Goal: Information Seeking & Learning: Learn about a topic

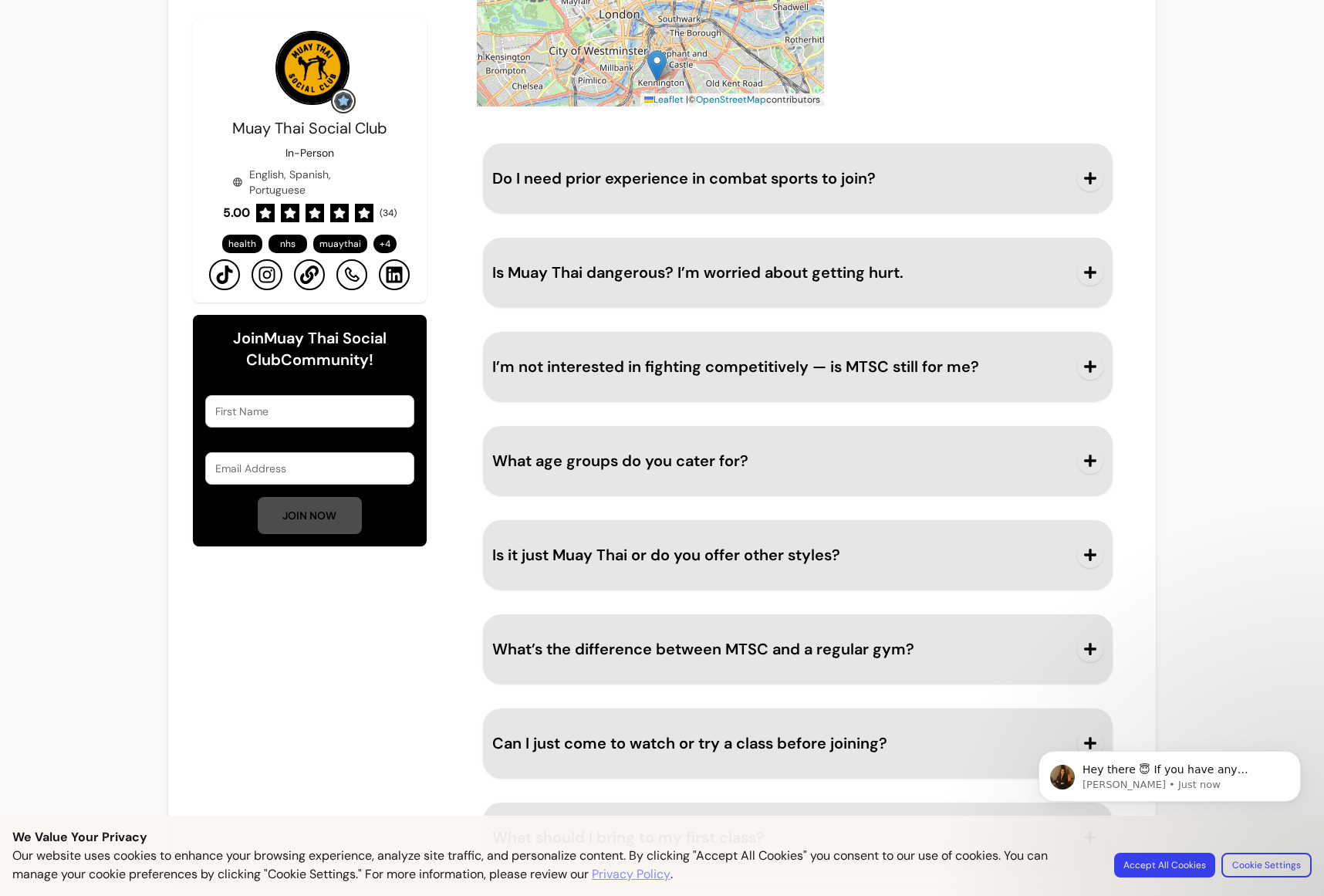
click at [1077, 552] on span "button" at bounding box center [1090, 554] width 27 height 27
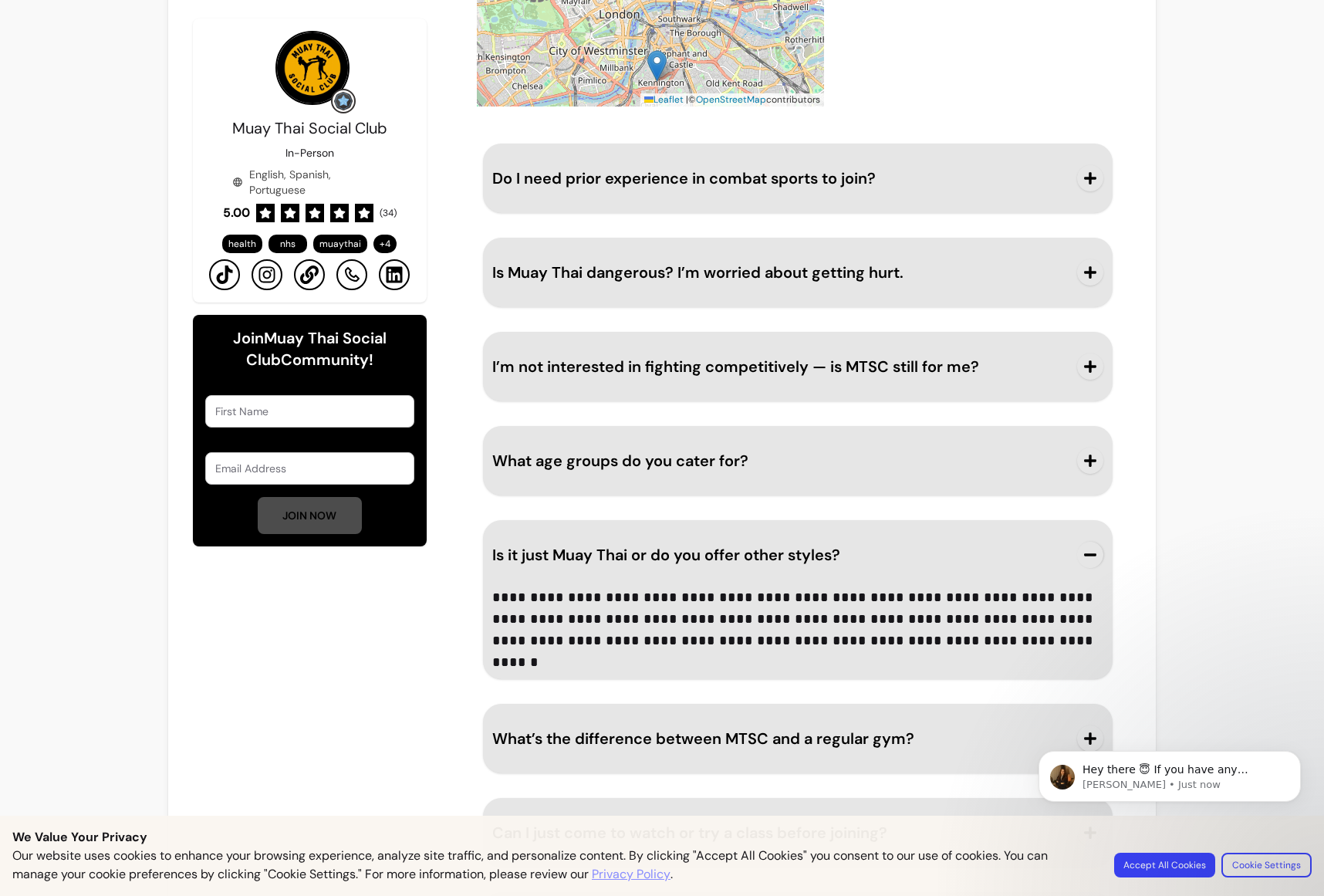
click at [1090, 465] on icon "button" at bounding box center [1090, 460] width 14 height 14
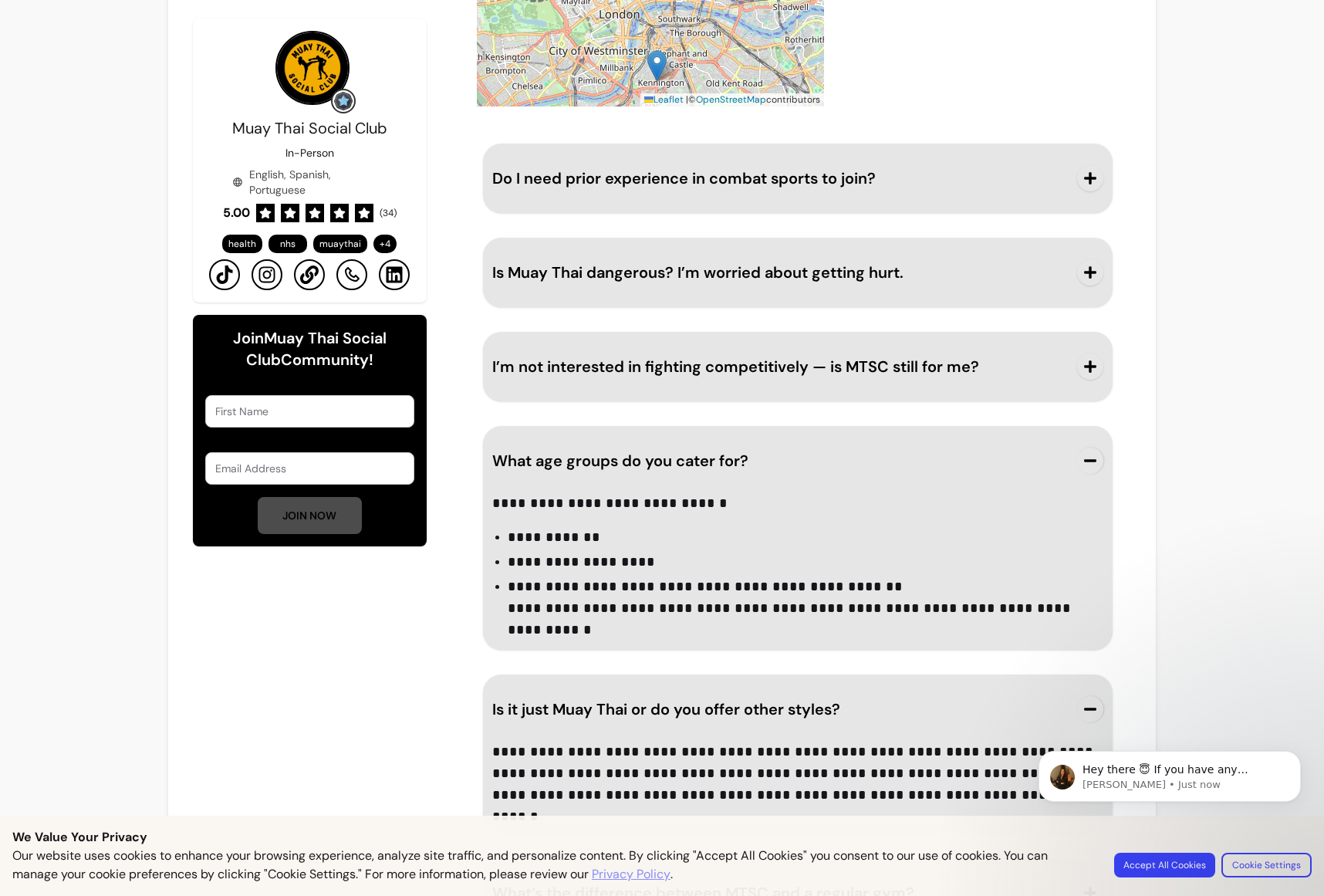
click at [1090, 360] on span "button" at bounding box center [1090, 367] width 27 height 27
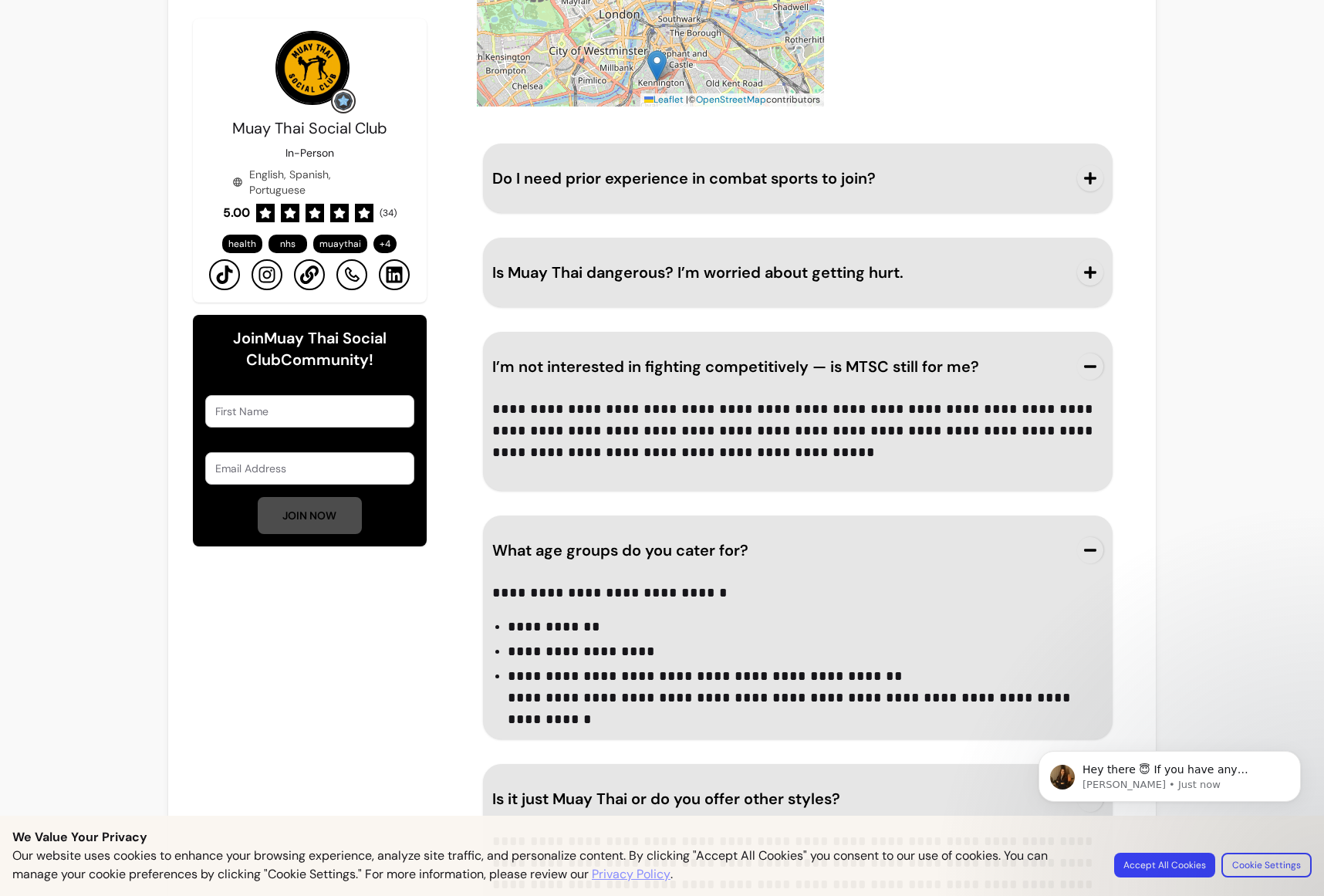
click at [1095, 274] on span "button" at bounding box center [1090, 273] width 27 height 27
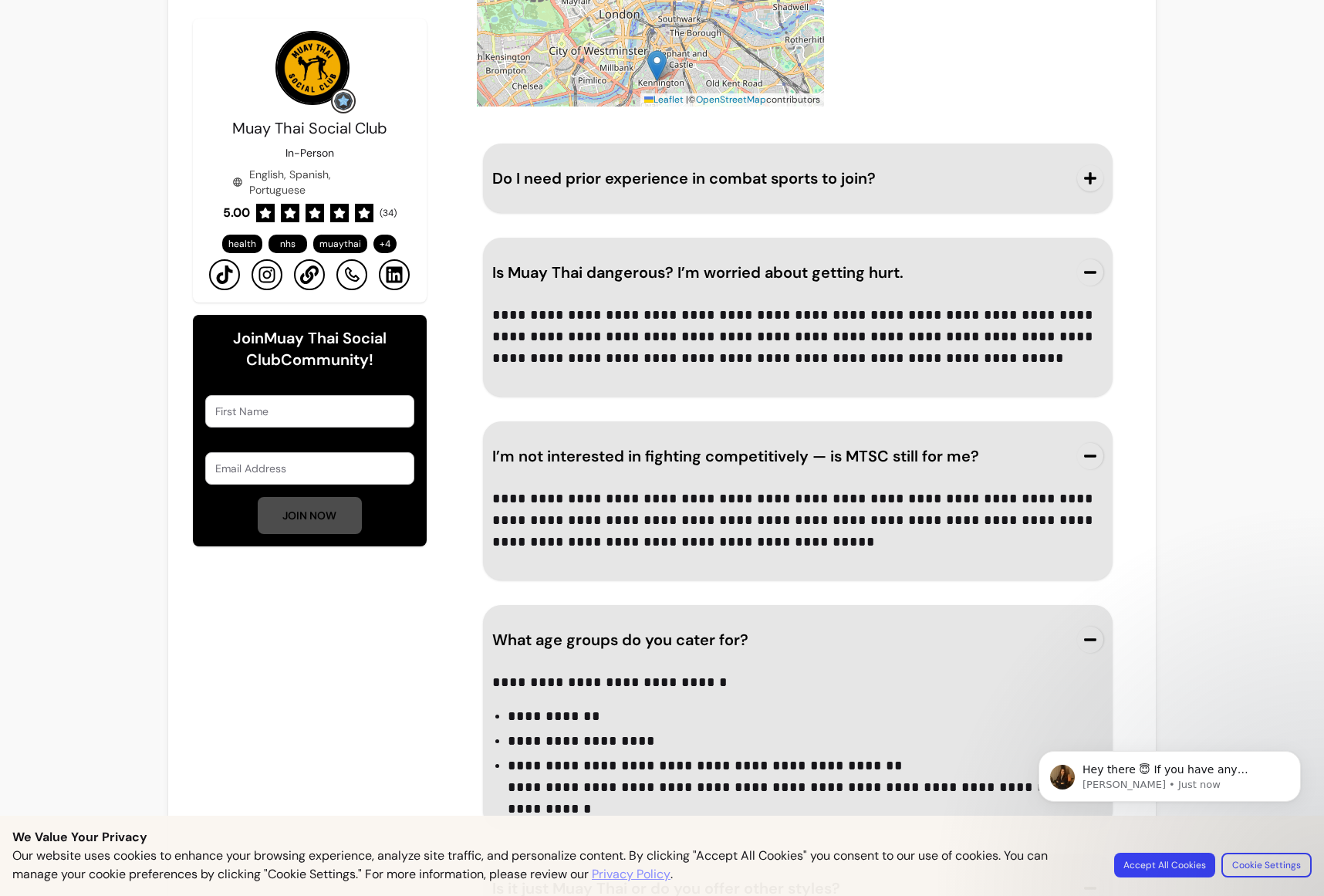
drag, startPoint x: 1074, startPoint y: 179, endPoint x: 1067, endPoint y: 194, distance: 16.6
click at [1077, 179] on span "button" at bounding box center [1090, 178] width 27 height 27
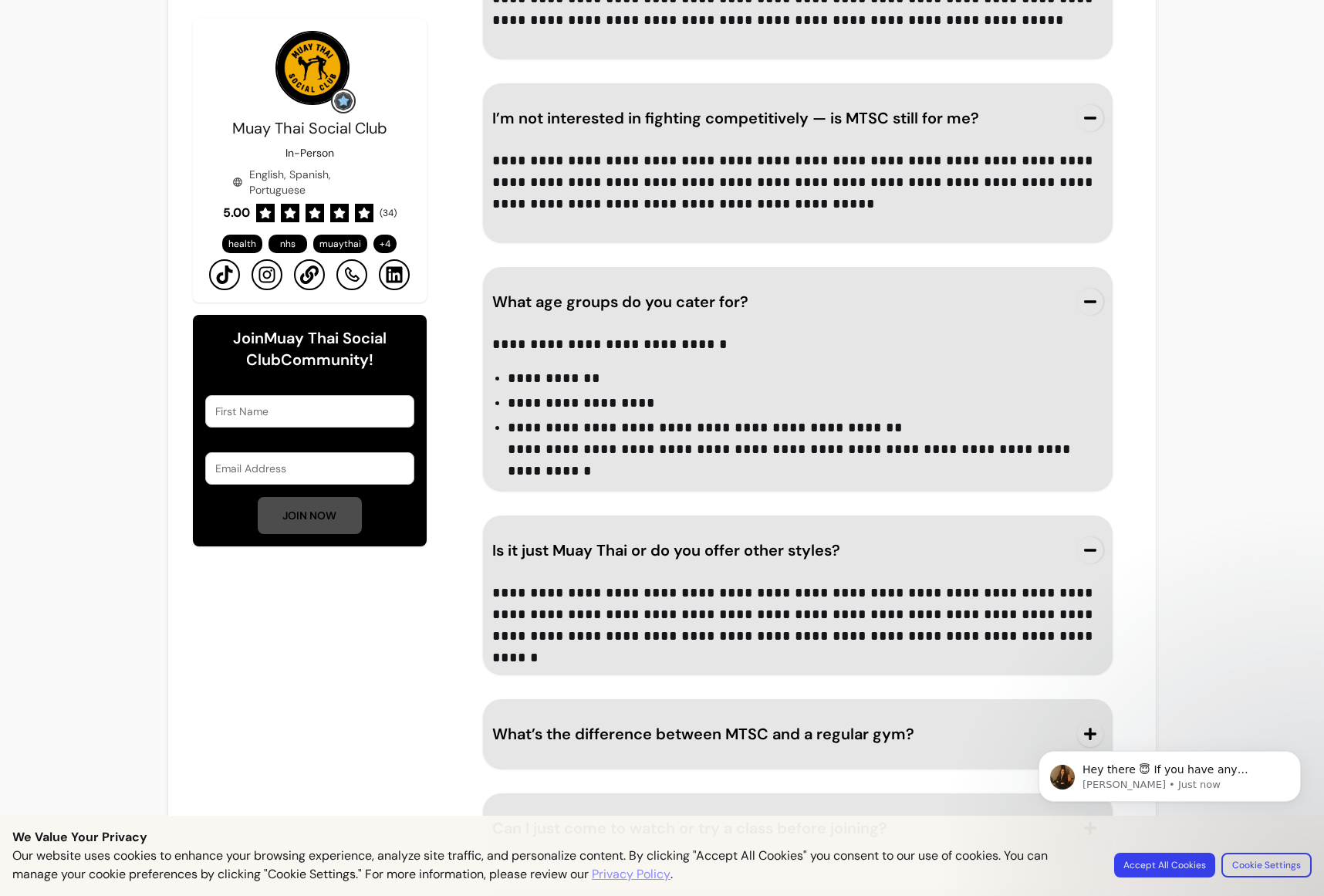
scroll to position [2255, 0]
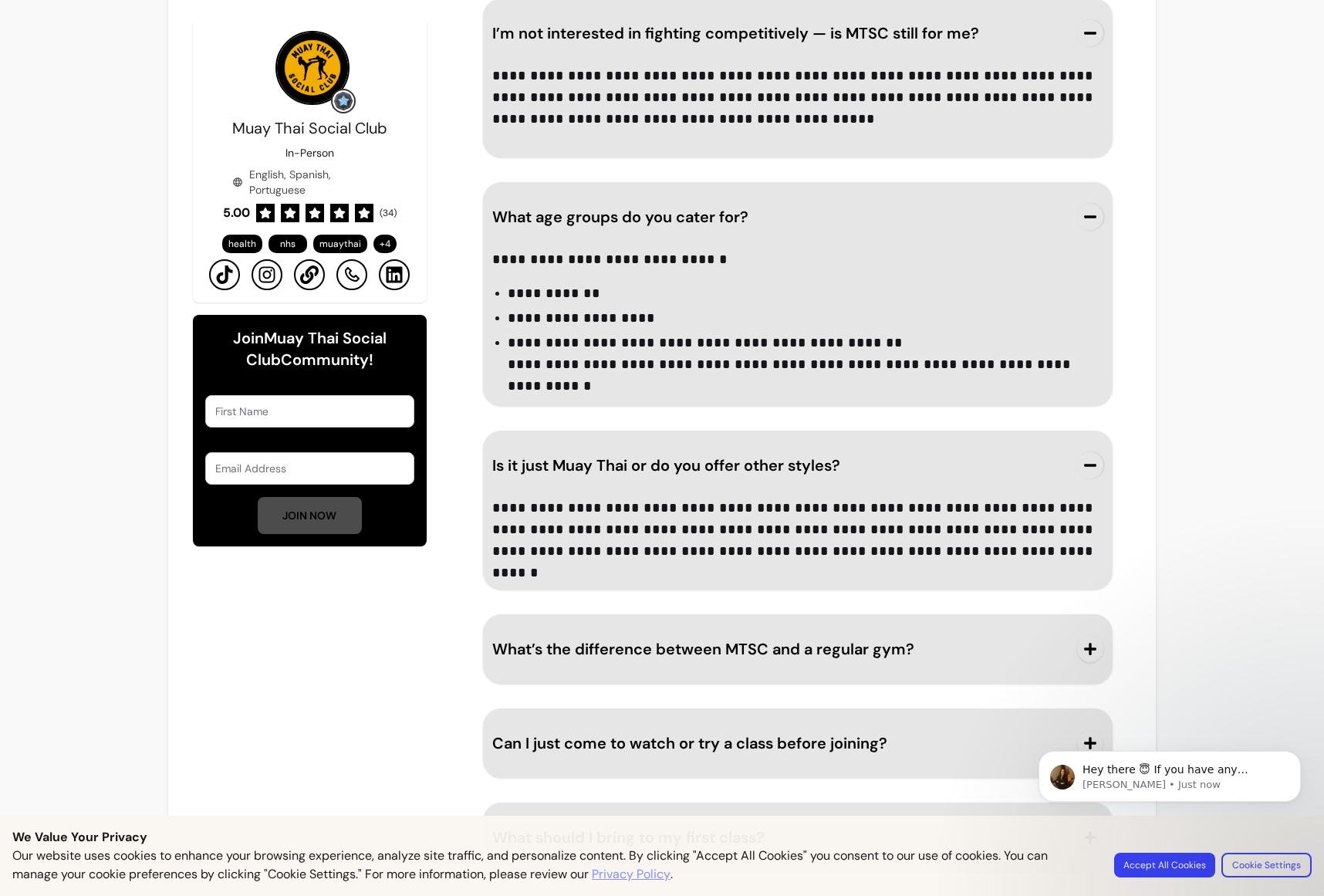
click at [1086, 725] on html "Hey there 😇 If you have any question about what you can do with Fluum, I'm here…" at bounding box center [1169, 721] width 308 height 6
click at [1090, 725] on html "Hey there 😇 If you have any question about what you can do with Fluum, I'm here…" at bounding box center [1169, 721] width 308 height 6
click at [1177, 725] on html "Hey there 😇 If you have any question about what you can do with Fluum, I'm here…" at bounding box center [1169, 721] width 308 height 6
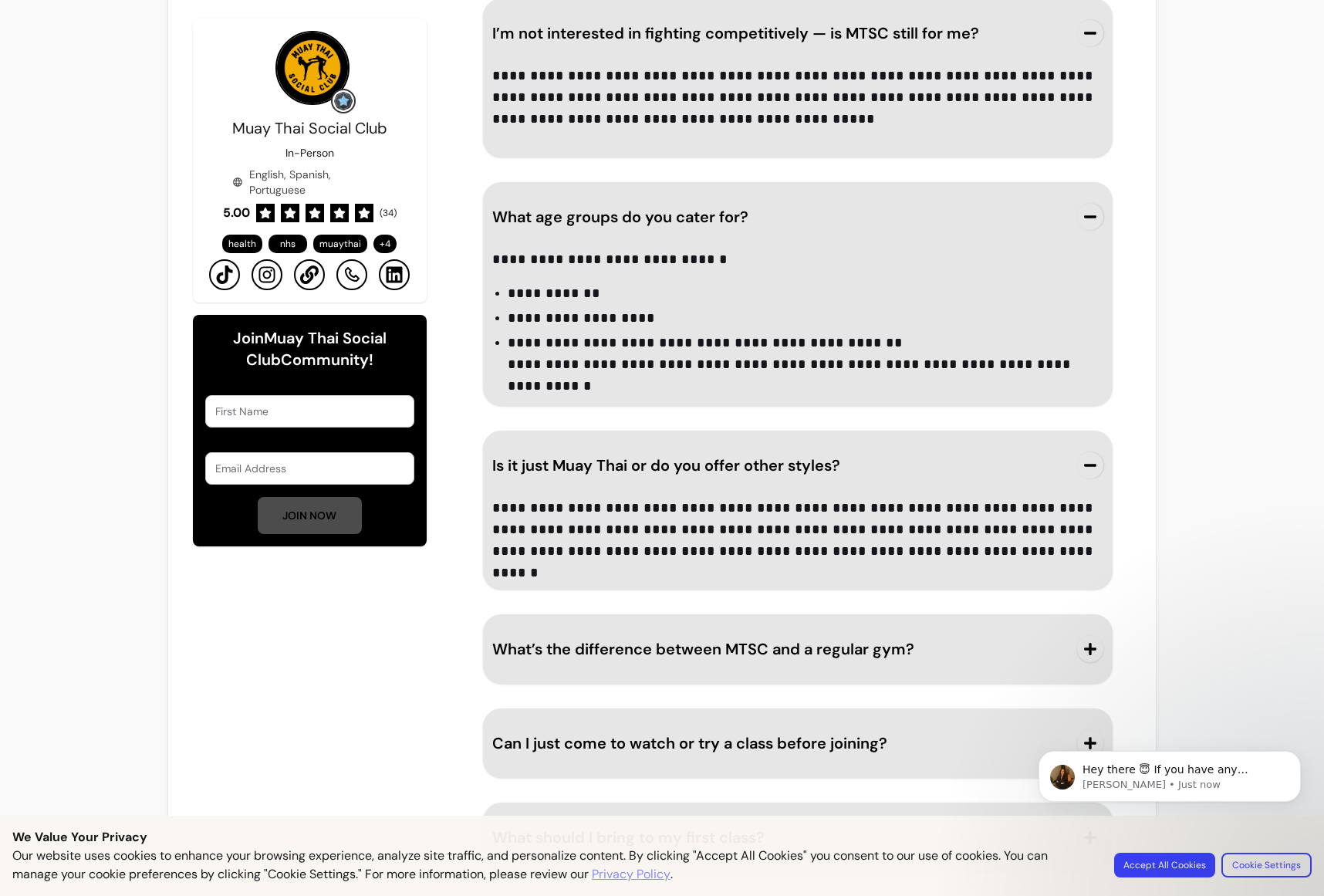
click at [1167, 725] on html "Hey there 😇 If you have any question about what you can do with Fluum, I'm here…" at bounding box center [1169, 721] width 308 height 6
click at [1086, 663] on button "What’s the difference between MTSC and a regular gym?" at bounding box center [798, 648] width 611 height 51
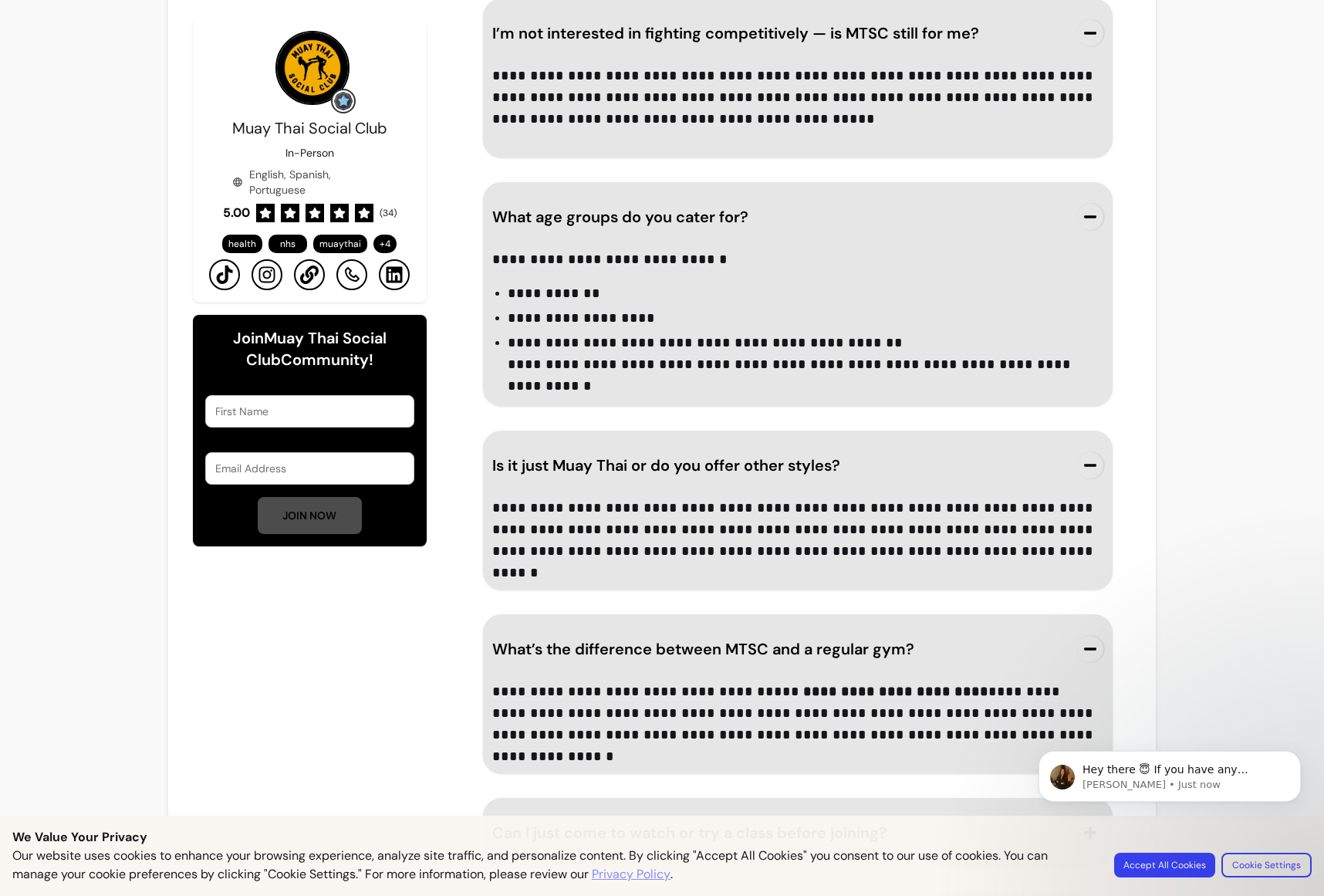
scroll to position [2345, 0]
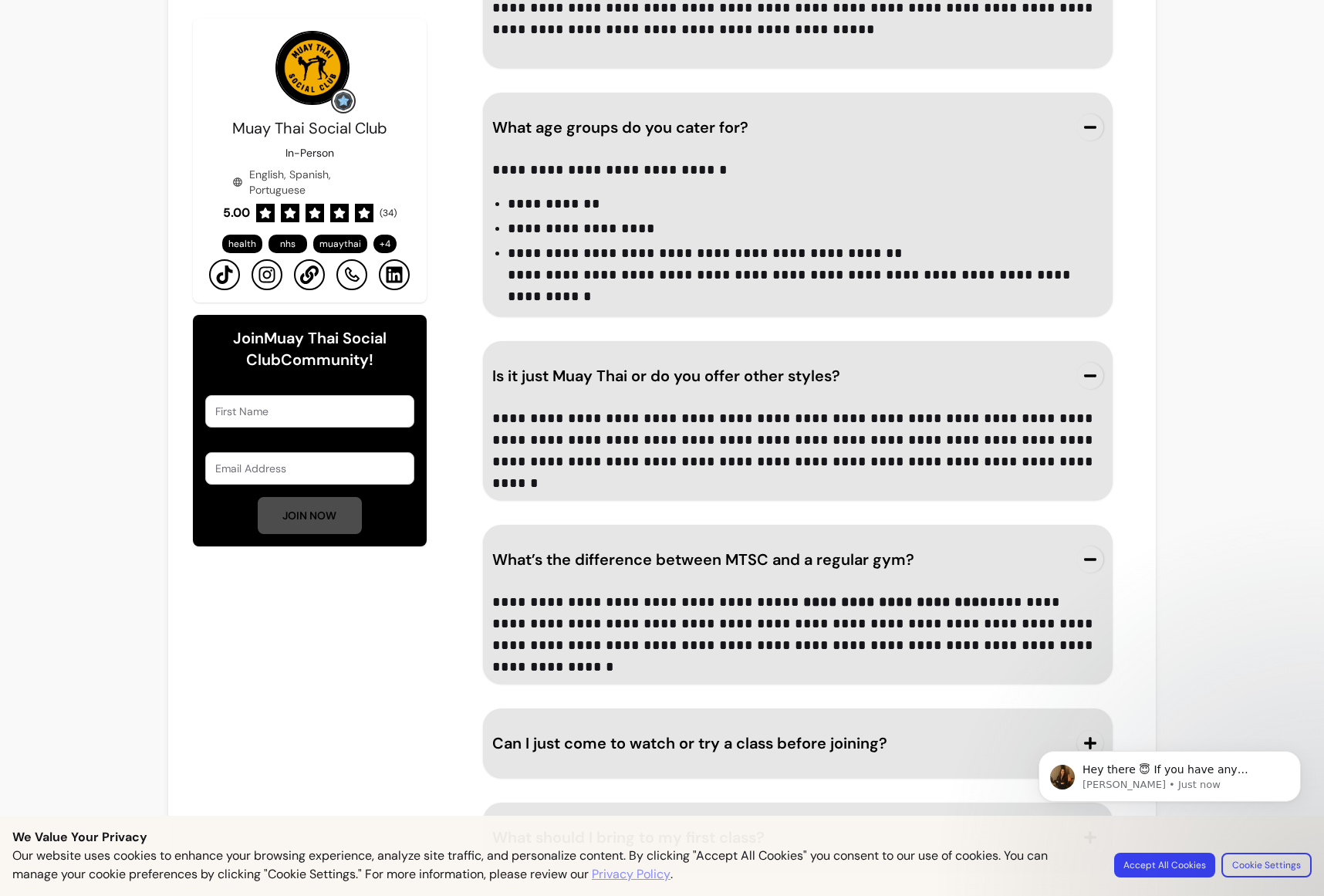
click at [1092, 725] on html "Hey there 😇 If you have any question about what you can do with Fluum, I'm here…" at bounding box center [1169, 721] width 308 height 6
click at [1298, 758] on icon "Dismiss notification" at bounding box center [1296, 755] width 8 height 8
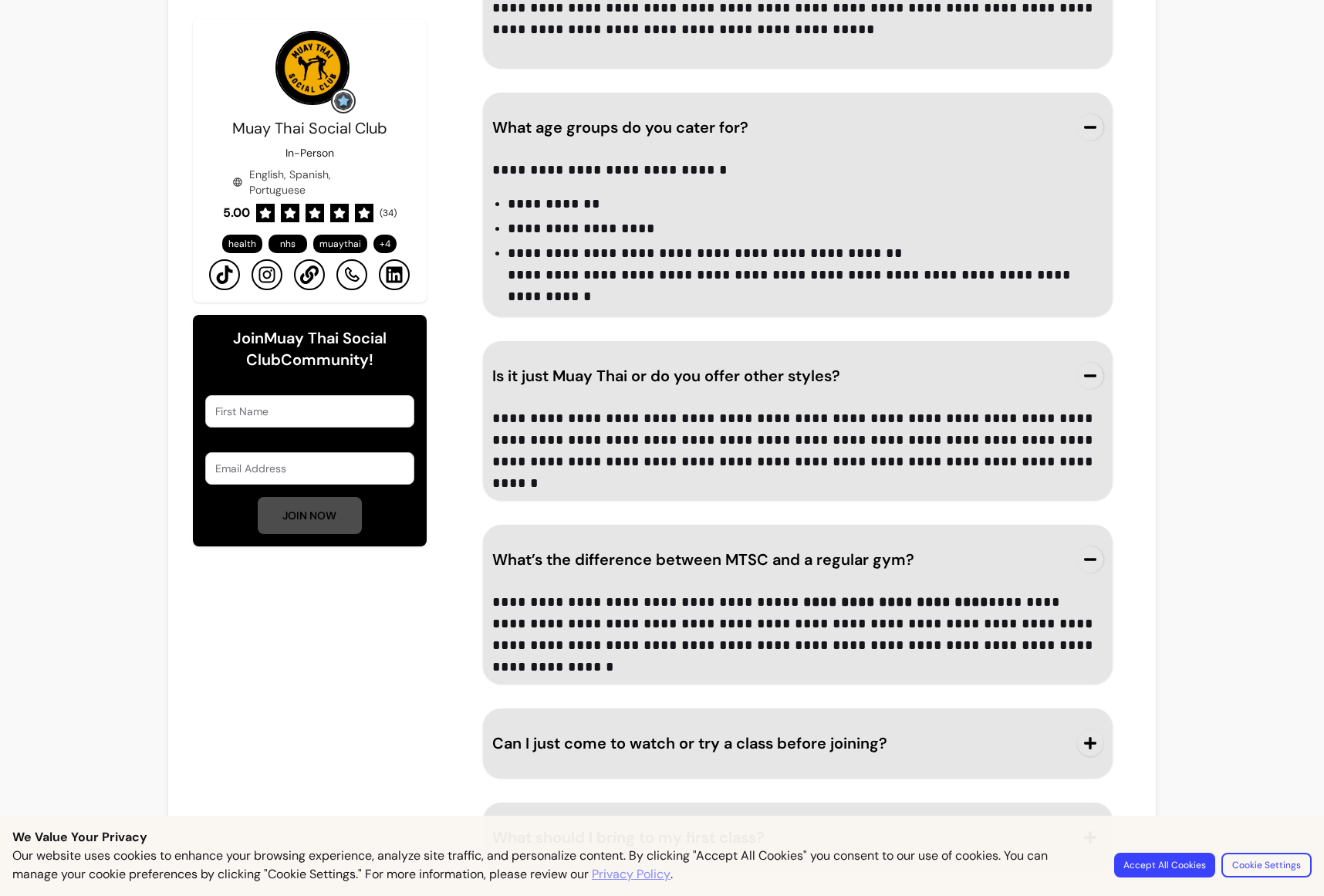
click at [1086, 742] on icon "button" at bounding box center [1090, 743] width 12 height 12
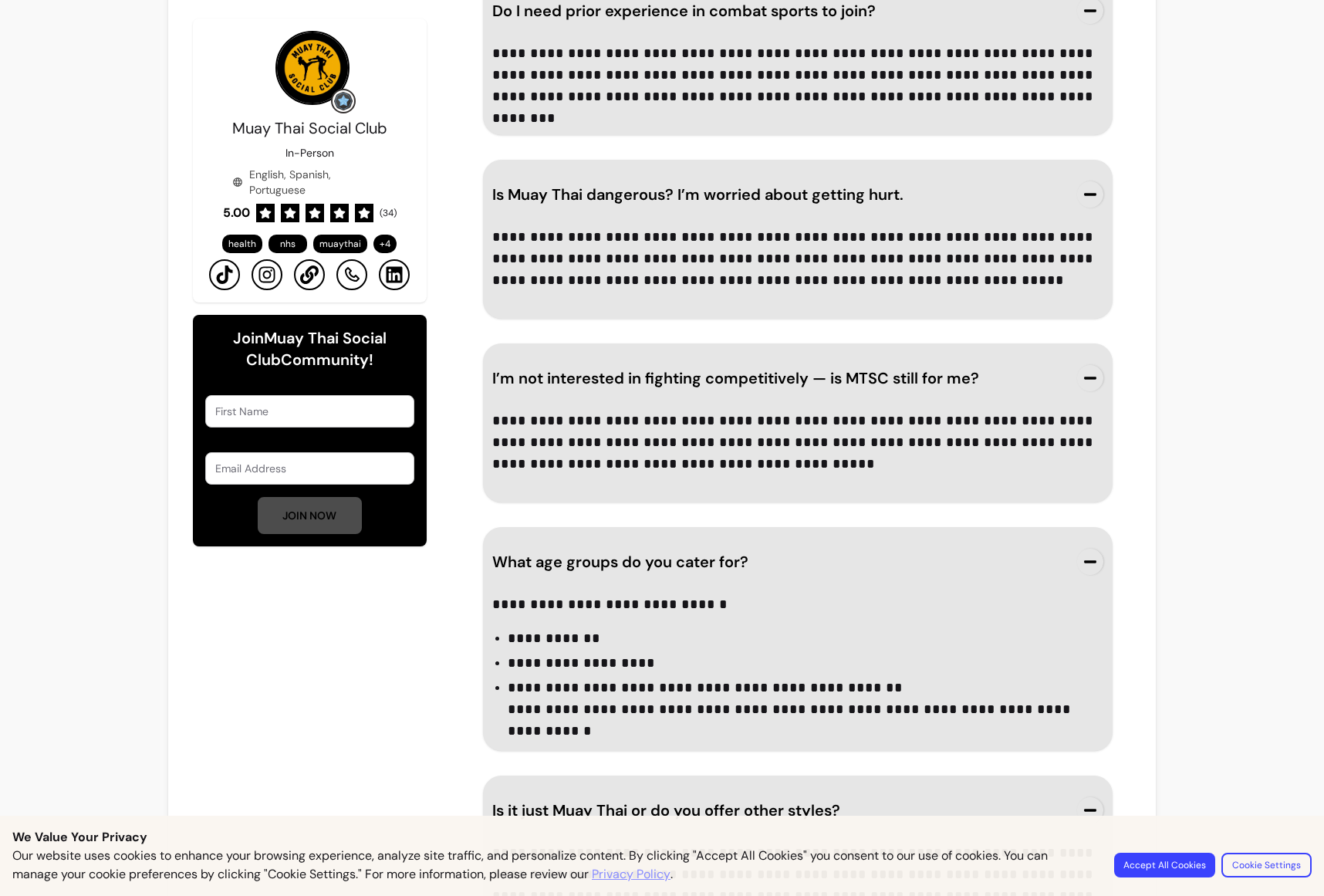
scroll to position [2413, 0]
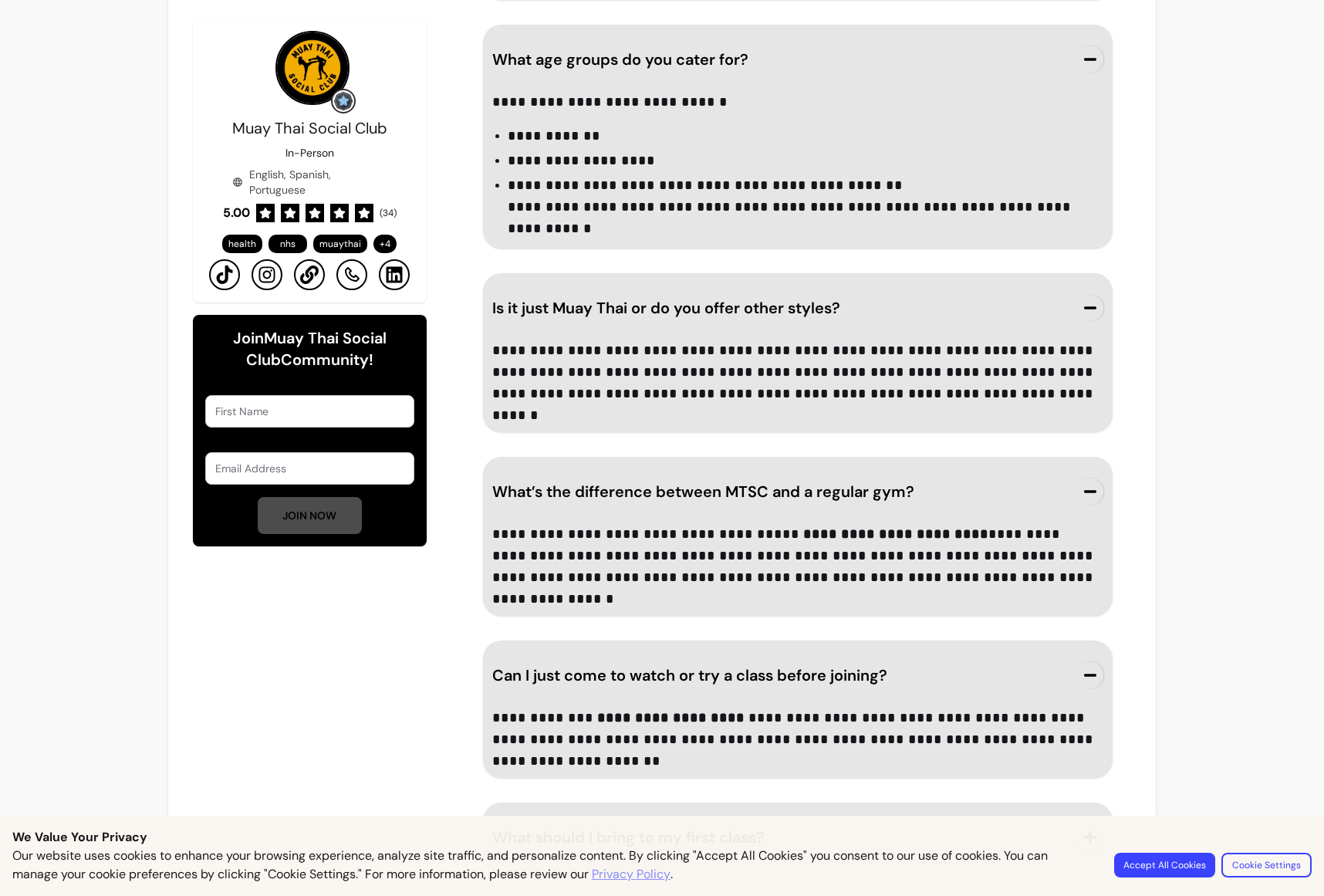
click at [1167, 867] on button "Accept All Cookies" at bounding box center [1165, 865] width 101 height 25
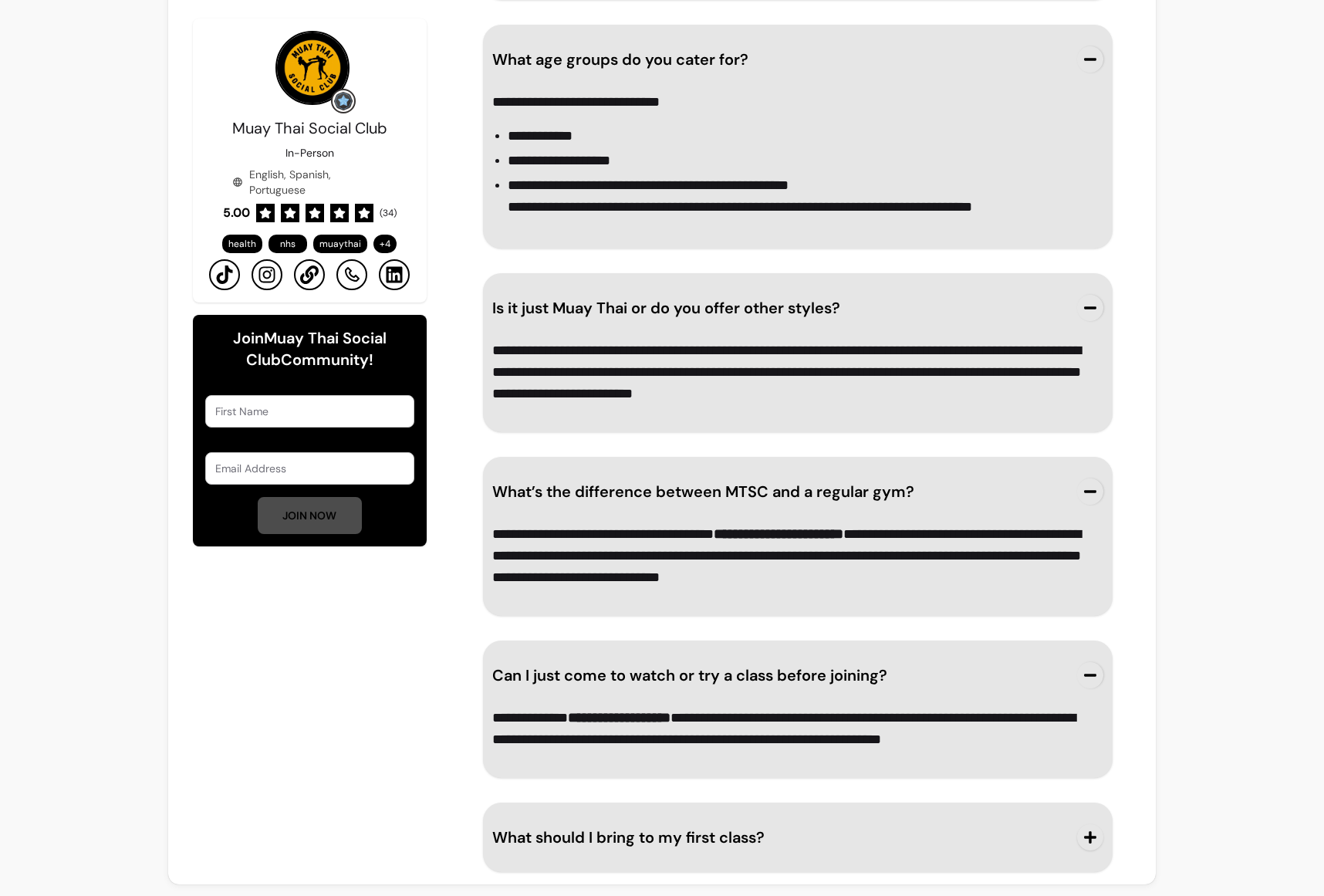
click at [1084, 843] on icon "button" at bounding box center [1090, 837] width 14 height 14
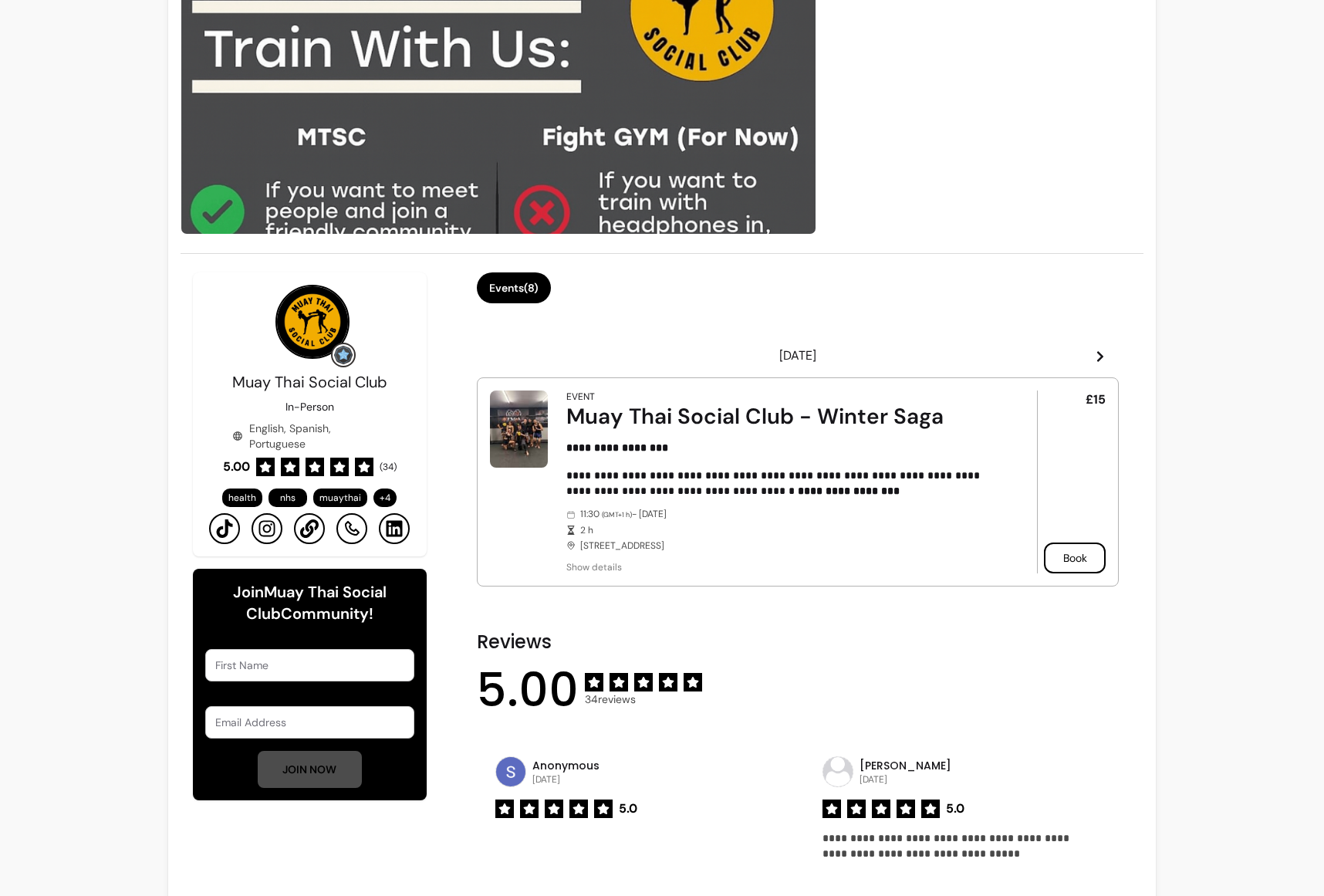
scroll to position [0, 0]
